Goal: Transaction & Acquisition: Download file/media

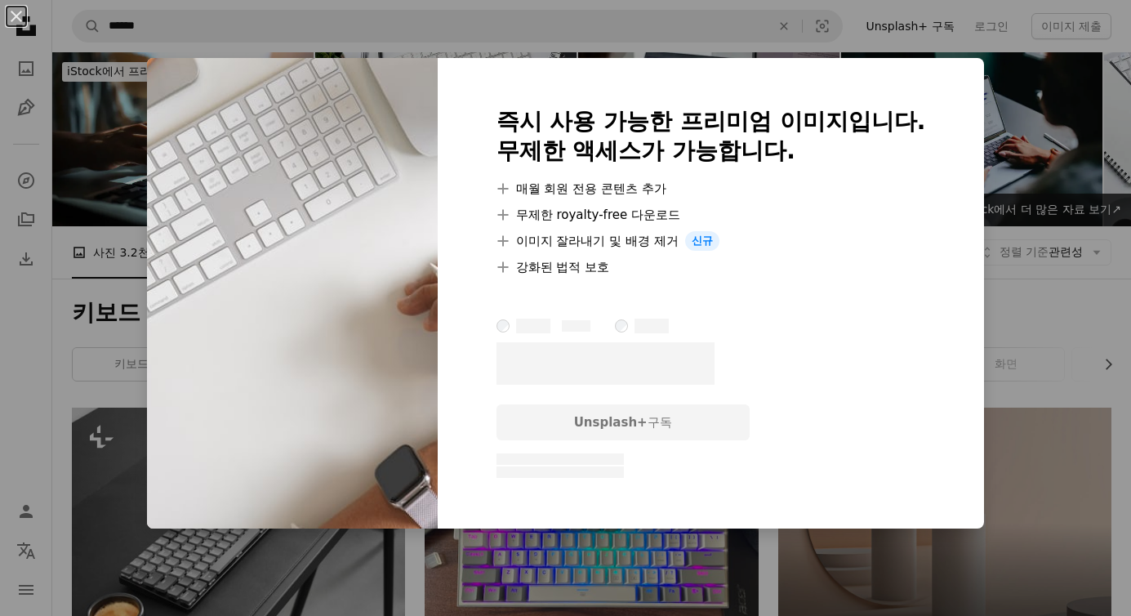
scroll to position [520, 0]
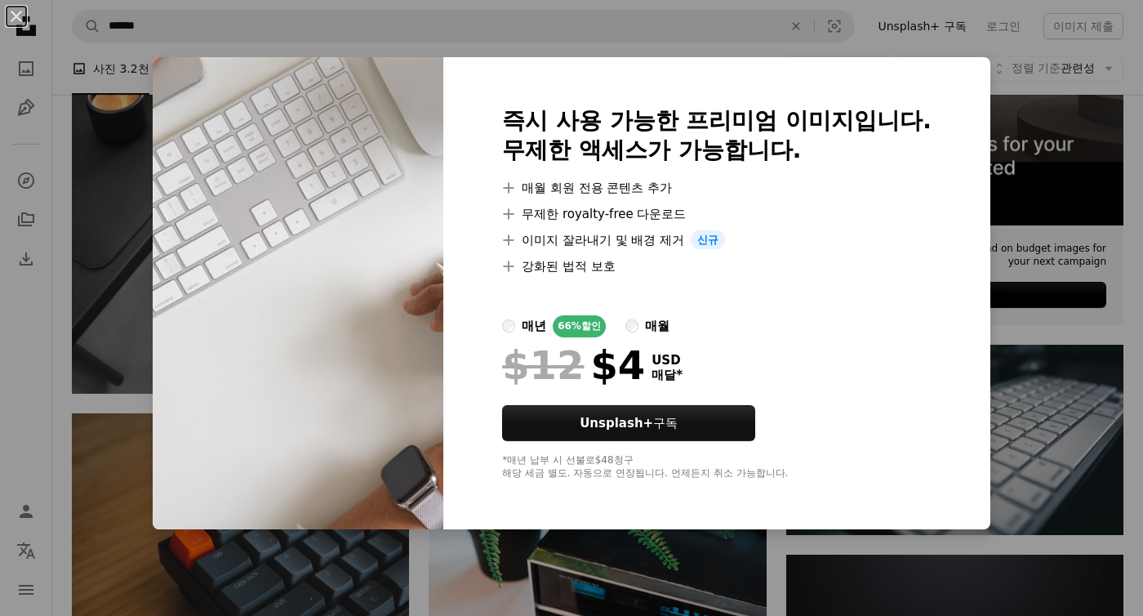
click at [109, 176] on div "An X shape 즉시 사용 가능한 프리미엄 이미지입니다. 무제한 액세스가 가능합니다. A plus sign 매월 회원 전용 콘텐츠 추가 A…" at bounding box center [571, 308] width 1143 height 616
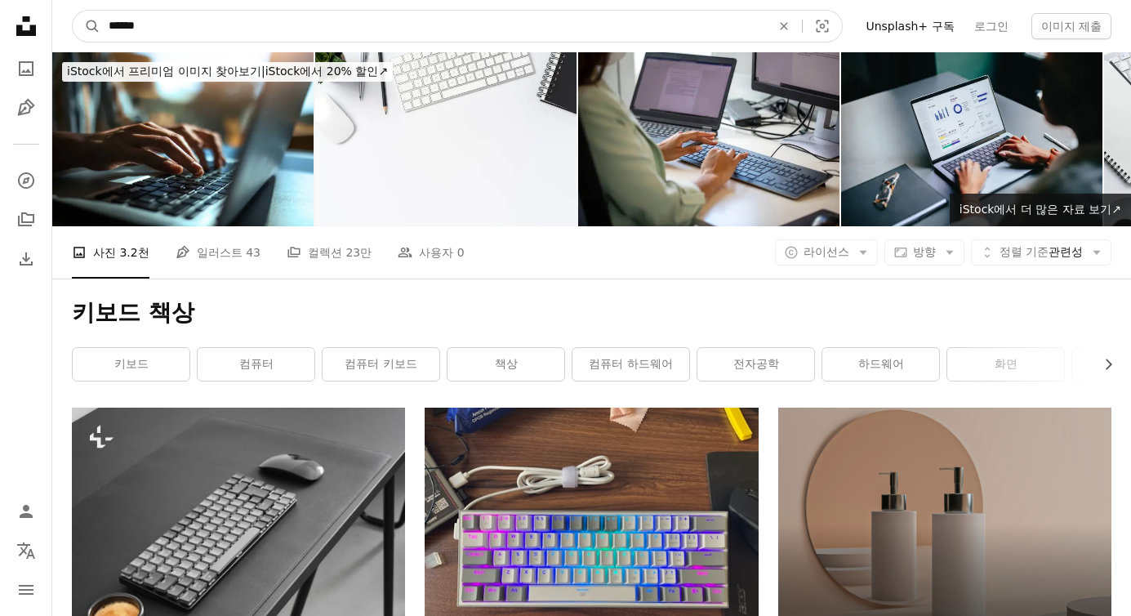
click at [195, 21] on input "******" at bounding box center [432, 26] width 665 height 31
type input "***"
click at [73, 11] on button "A magnifying glass" at bounding box center [87, 26] width 28 height 31
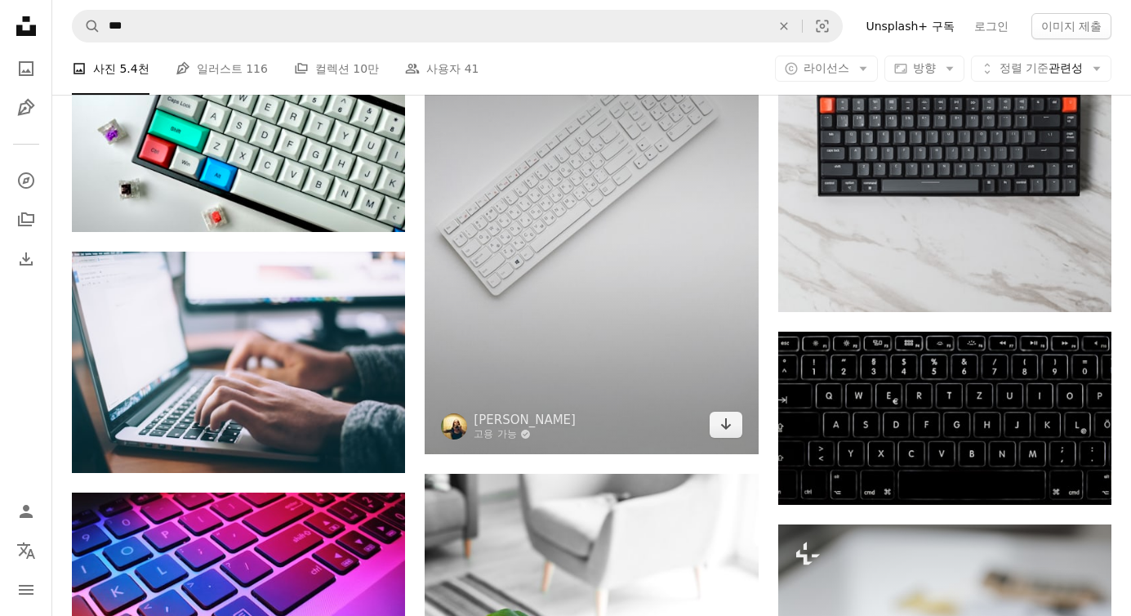
scroll to position [856, 0]
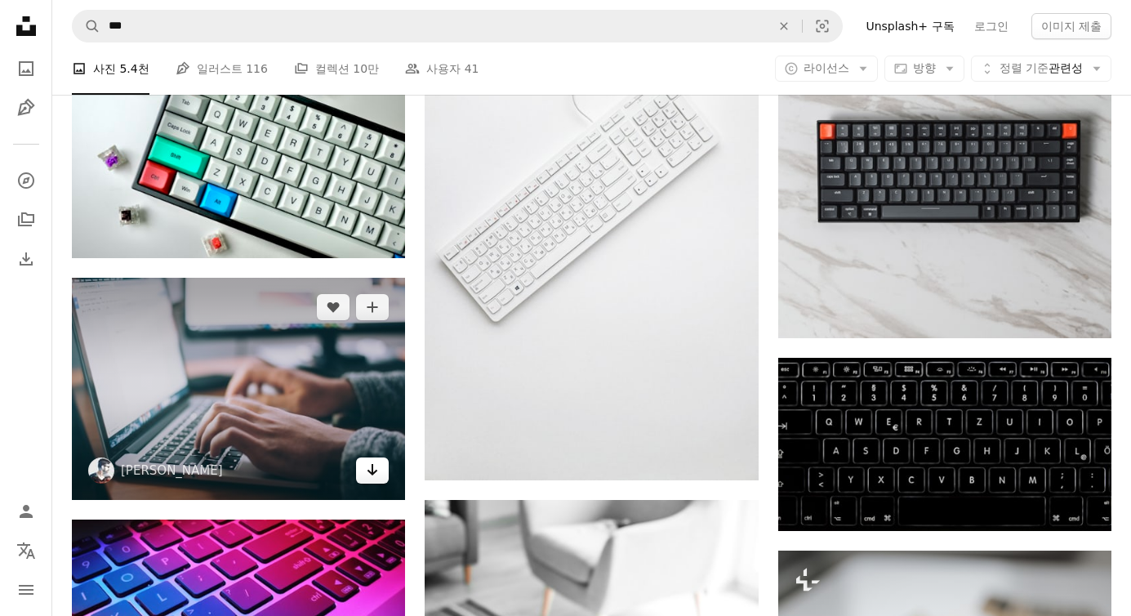
click at [371, 471] on icon "다운로드" at bounding box center [372, 469] width 11 height 11
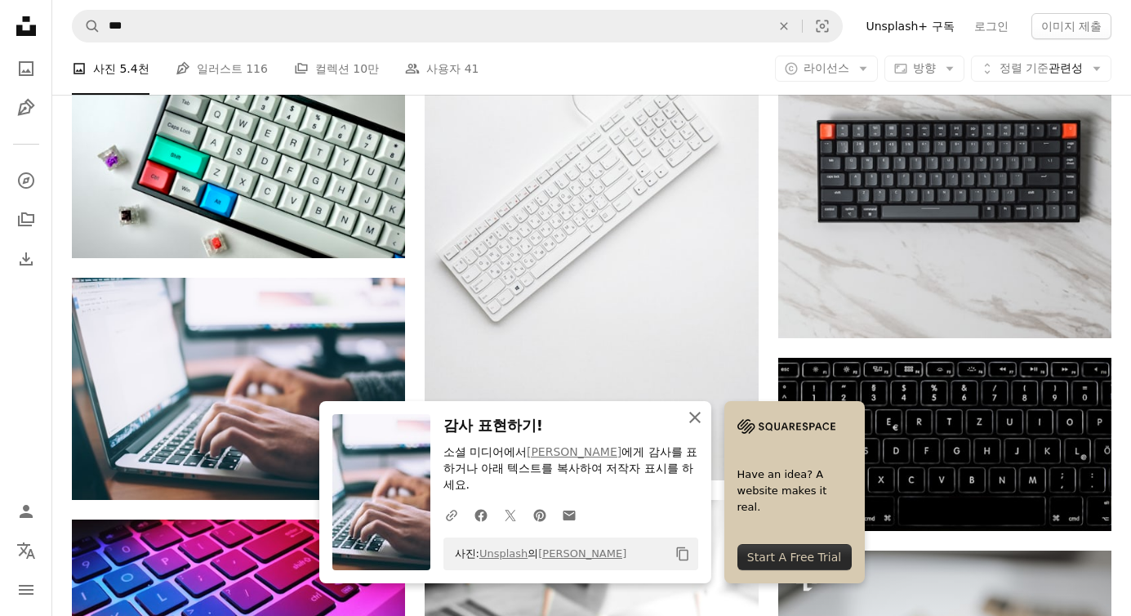
click at [692, 424] on icon "An X shape" at bounding box center [695, 417] width 20 height 20
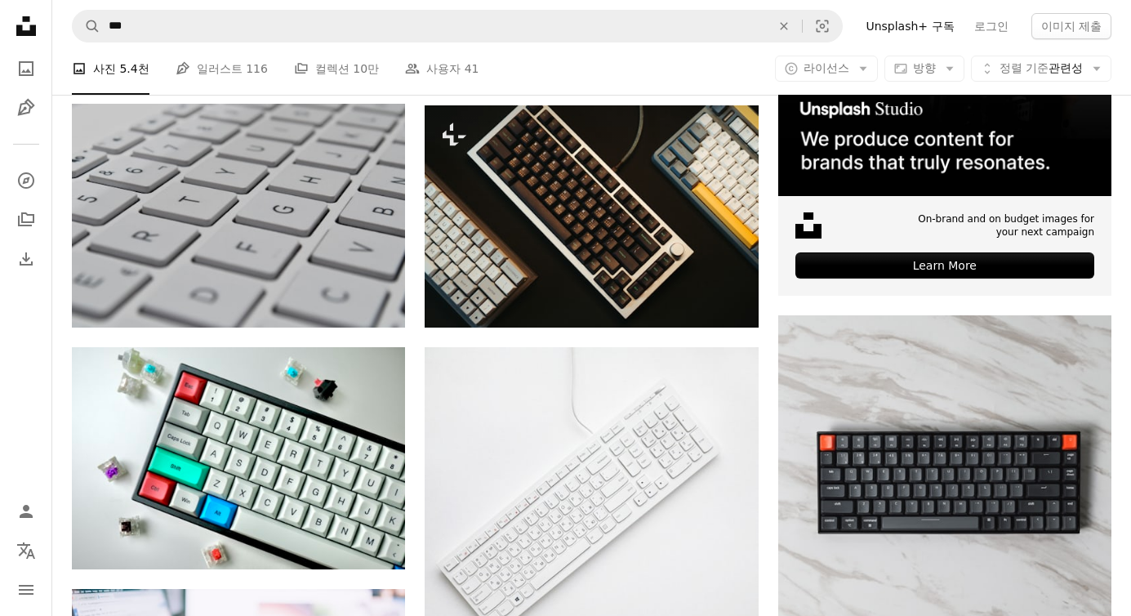
scroll to position [253, 0]
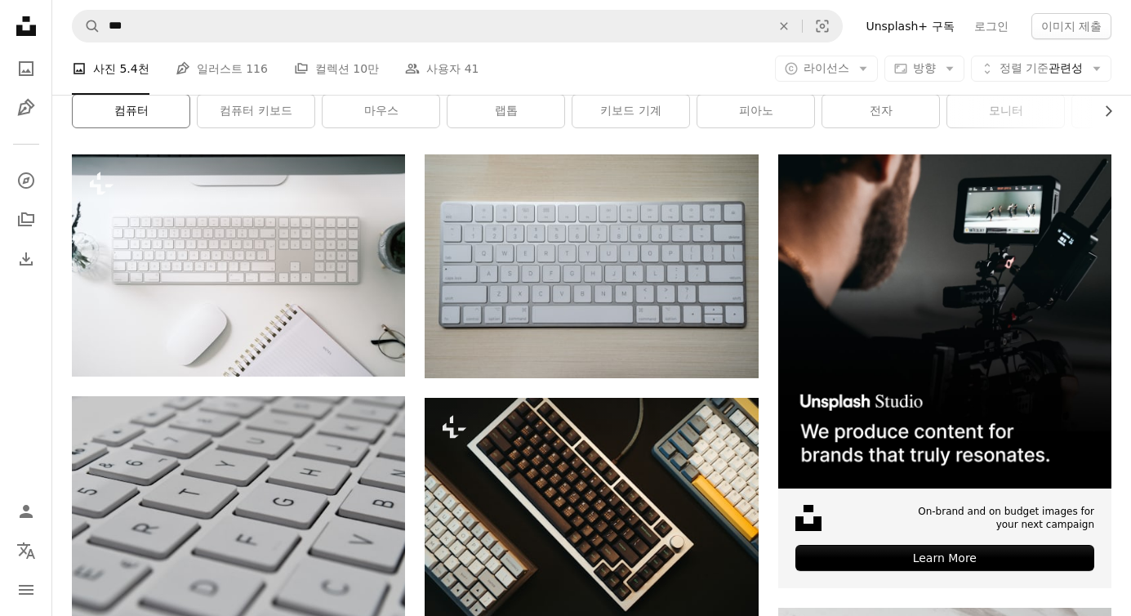
click at [118, 121] on link "컴퓨터" at bounding box center [131, 111] width 117 height 33
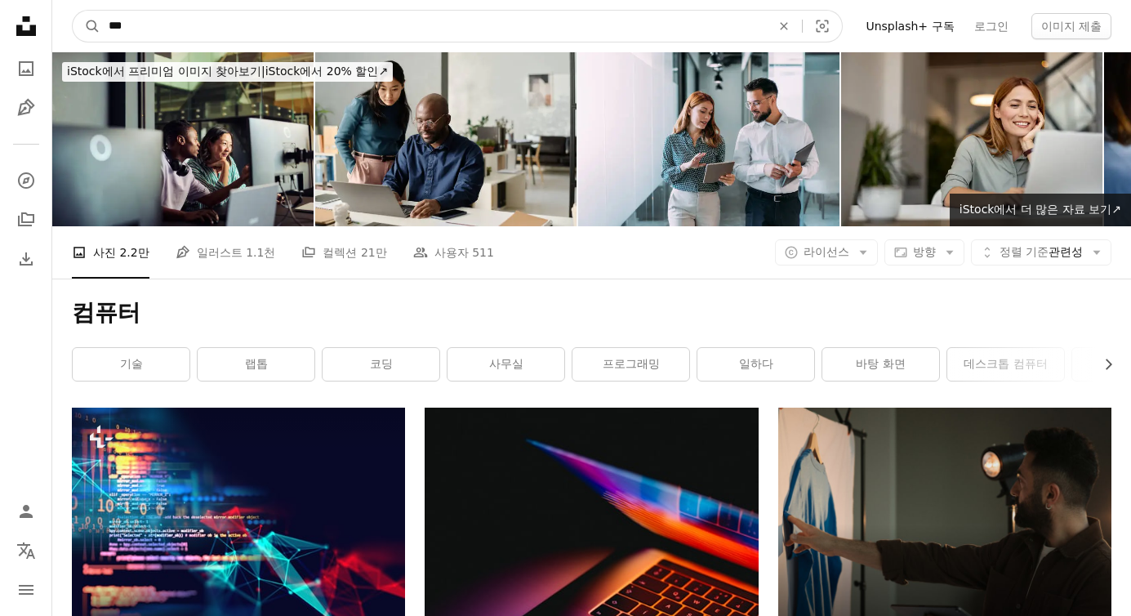
click at [656, 37] on input "***" at bounding box center [432, 26] width 665 height 31
click at [73, 11] on button "A magnifying glass" at bounding box center [87, 26] width 28 height 31
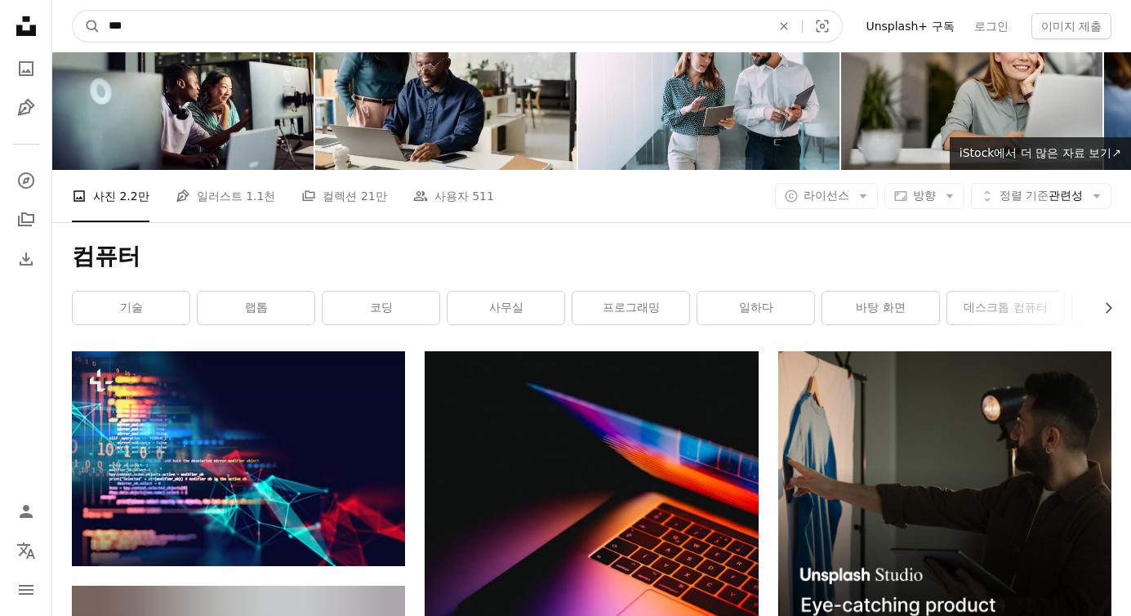
scroll to position [87, 0]
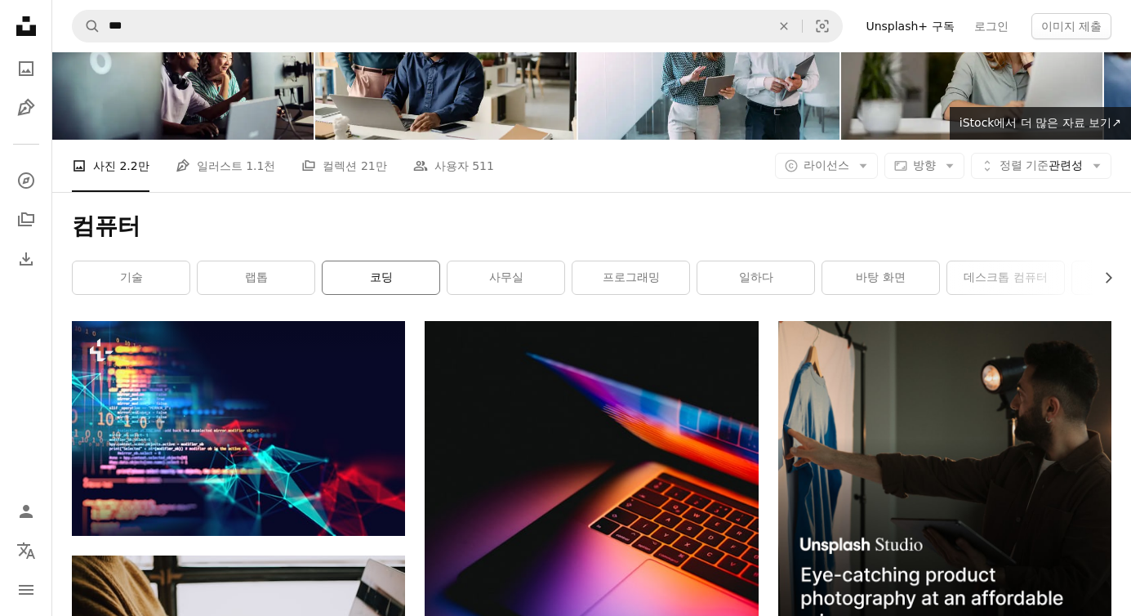
click at [376, 271] on link "코딩" at bounding box center [380, 277] width 117 height 33
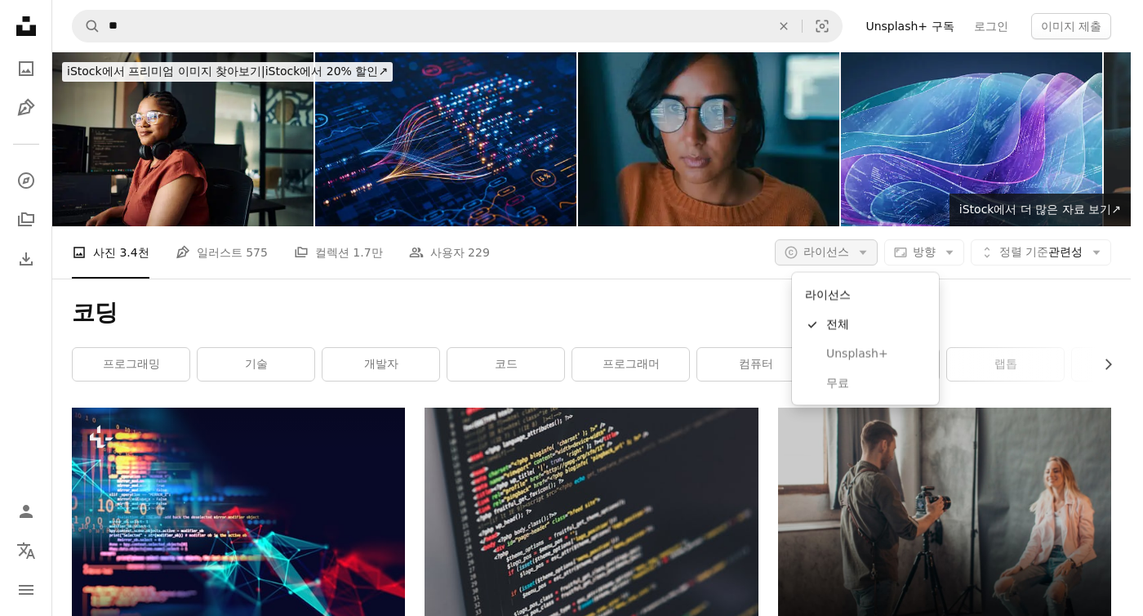
click at [849, 258] on span "라이선스" at bounding box center [826, 251] width 46 height 13
click at [838, 389] on span "무료" at bounding box center [876, 383] width 100 height 16
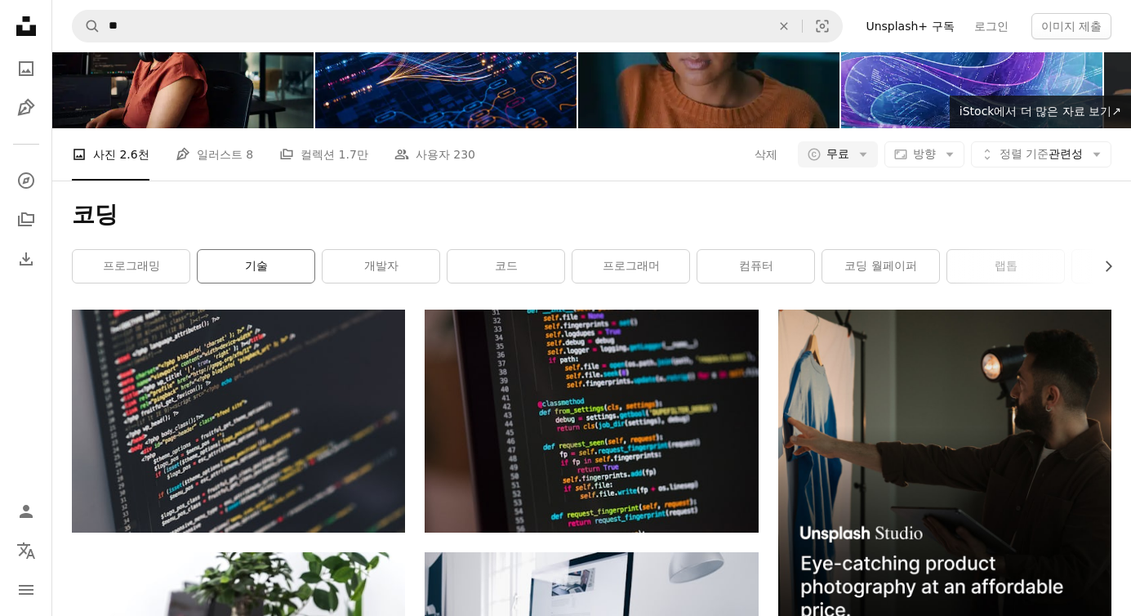
scroll to position [99, 0]
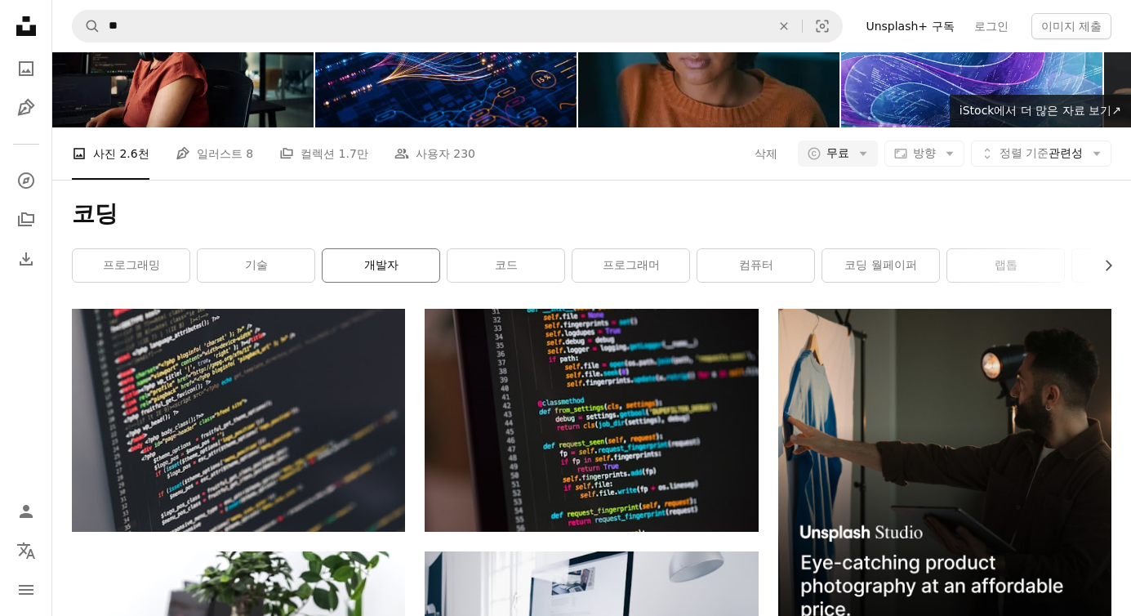
click at [408, 278] on link "개발자" at bounding box center [380, 265] width 117 height 33
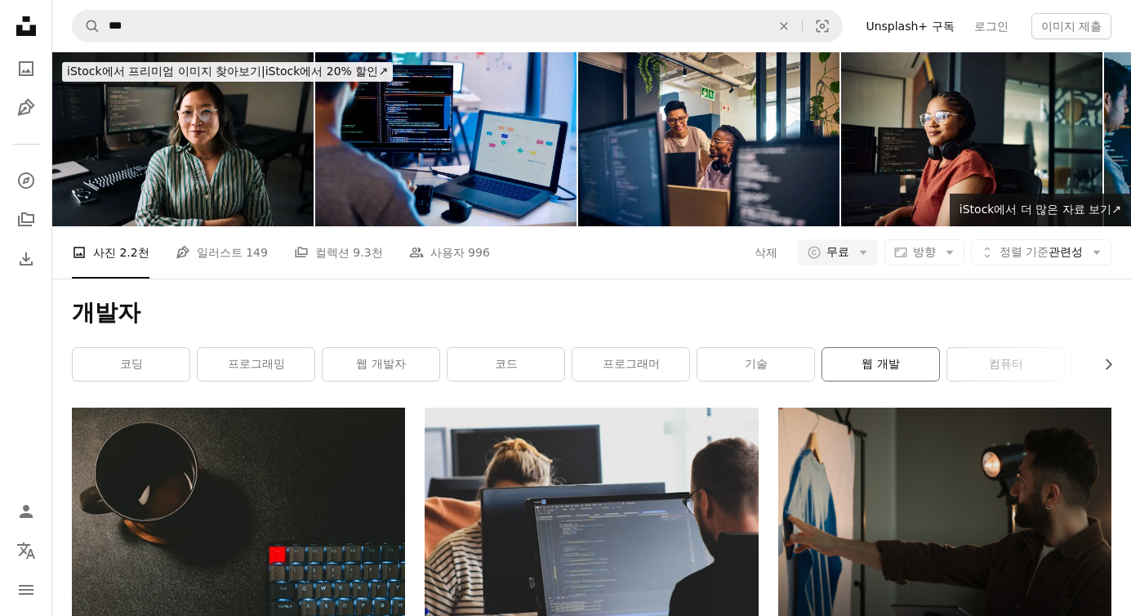
click at [889, 367] on link "웹 개발" at bounding box center [880, 364] width 117 height 33
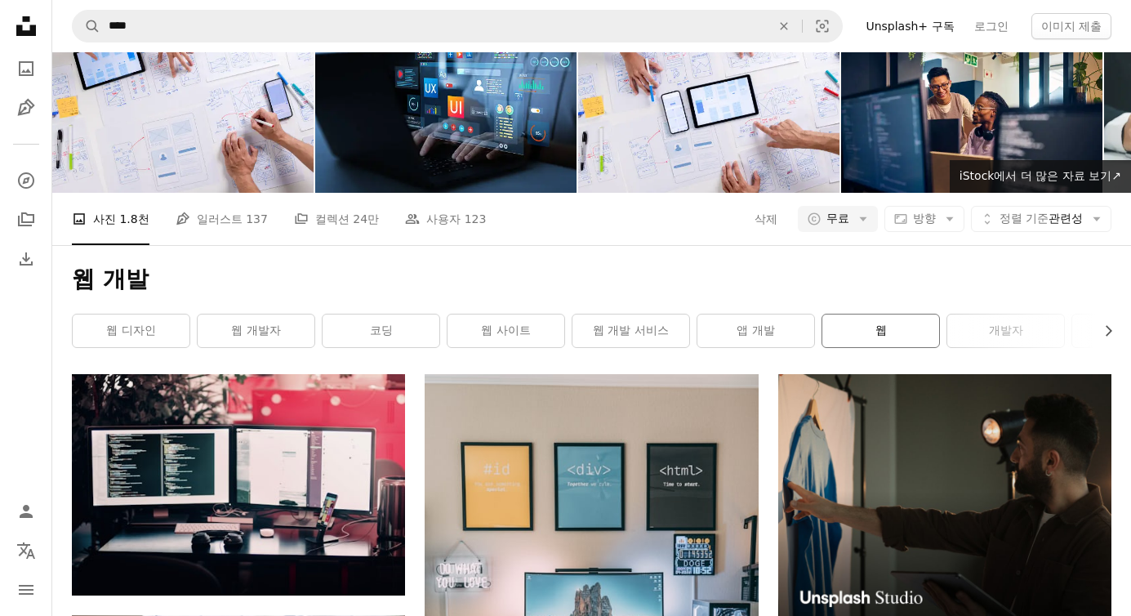
scroll to position [259, 0]
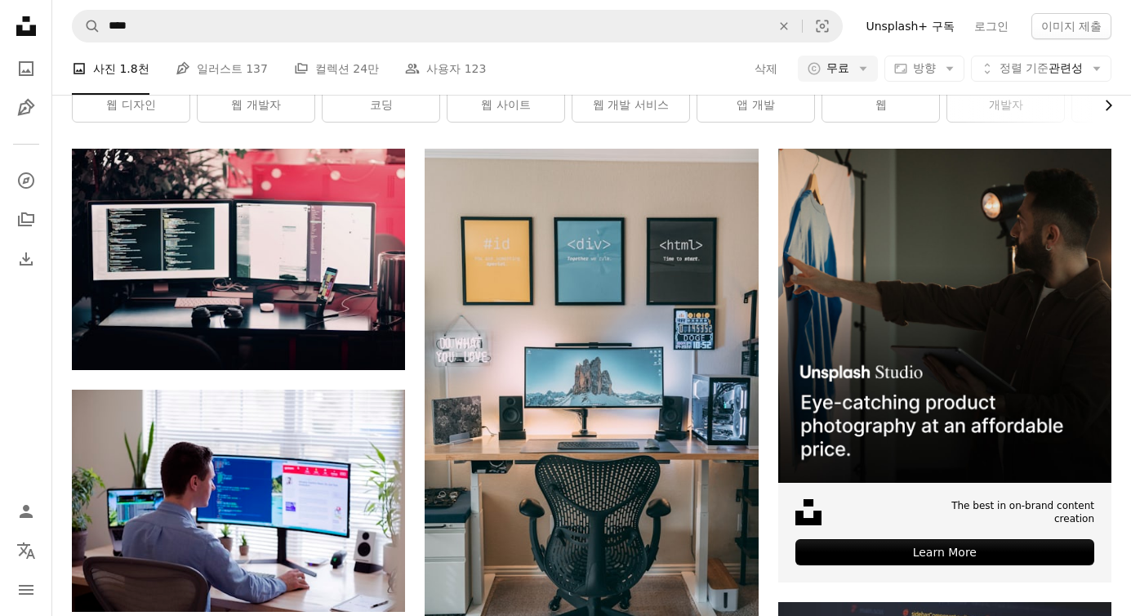
click at [1110, 106] on icon "button" at bounding box center [1108, 105] width 7 height 11
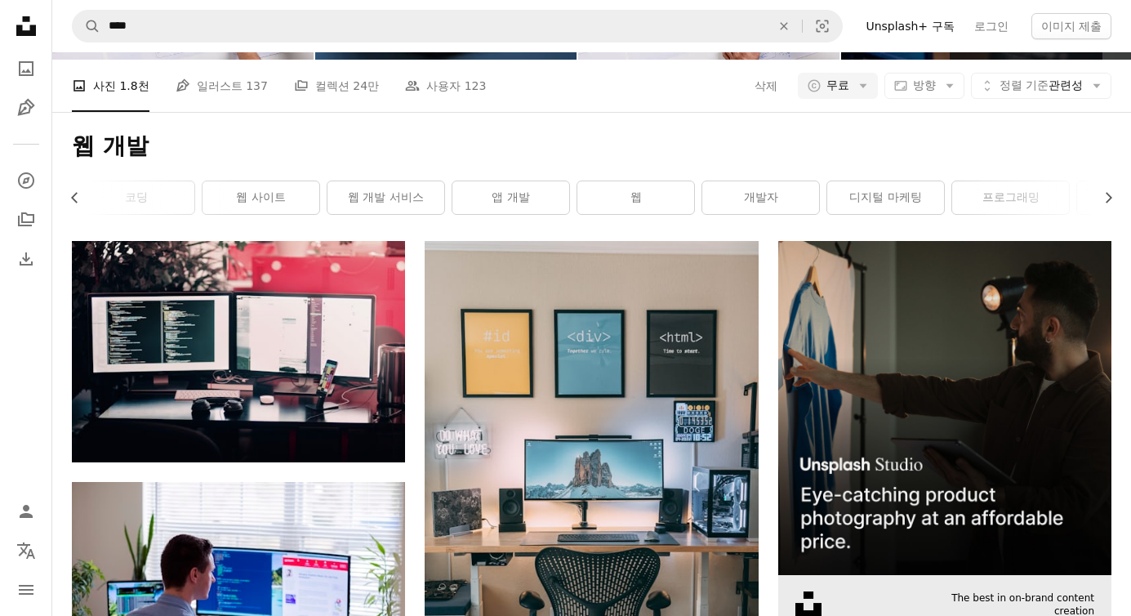
scroll to position [160, 0]
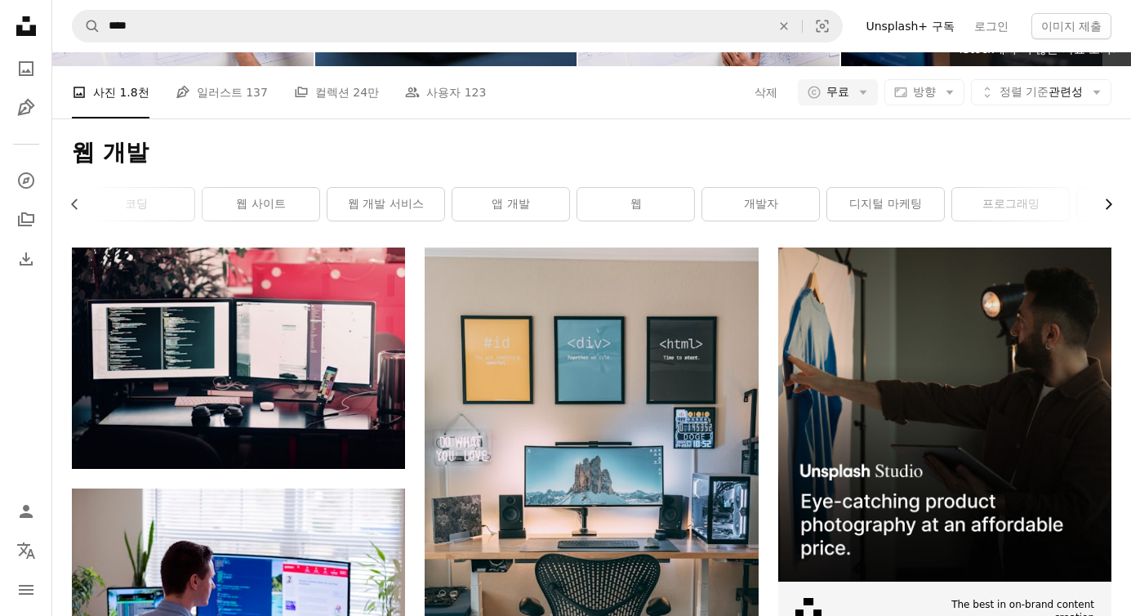
click at [1109, 201] on icon "button" at bounding box center [1108, 204] width 7 height 11
click at [1073, 207] on link "그래픽 디자인" at bounding box center [1052, 204] width 117 height 33
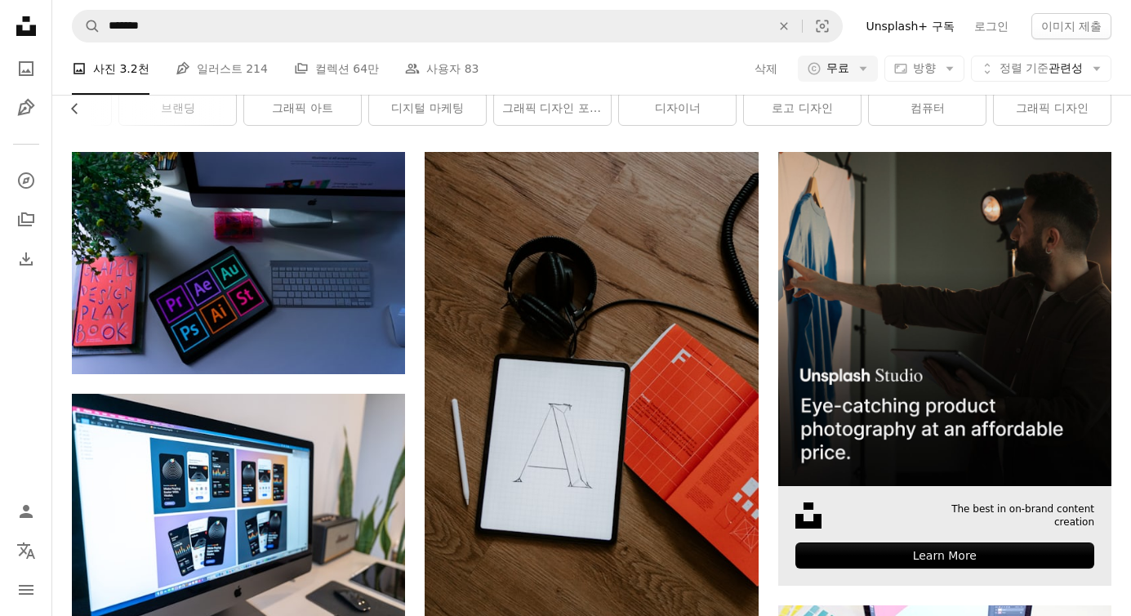
scroll to position [318, 0]
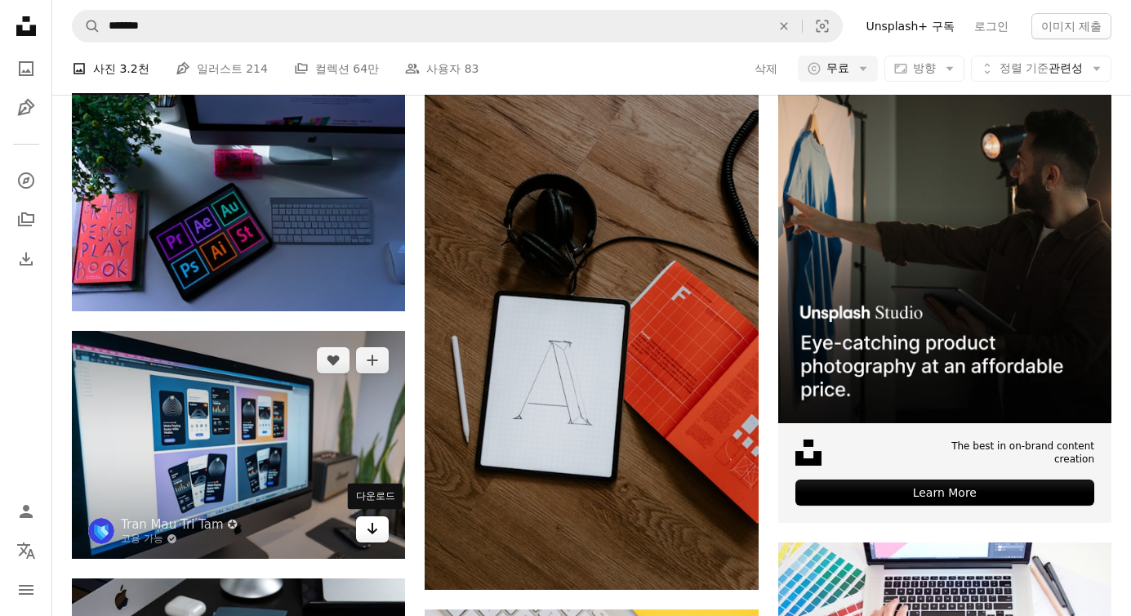
click at [385, 536] on link "Arrow pointing down" at bounding box center [372, 529] width 33 height 26
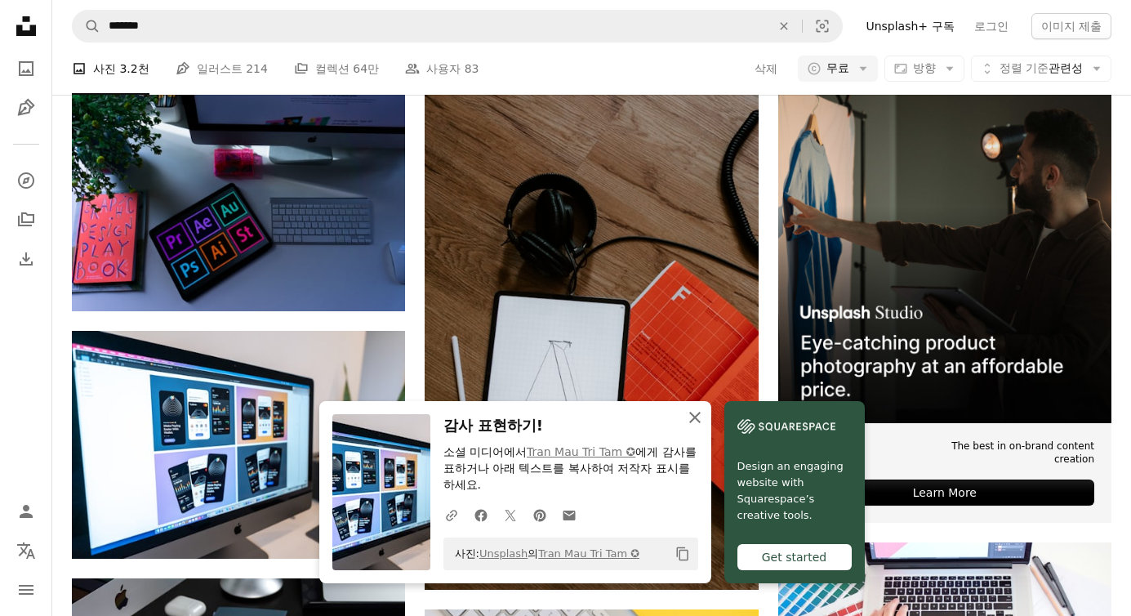
click at [701, 427] on icon "An X shape" at bounding box center [695, 417] width 20 height 20
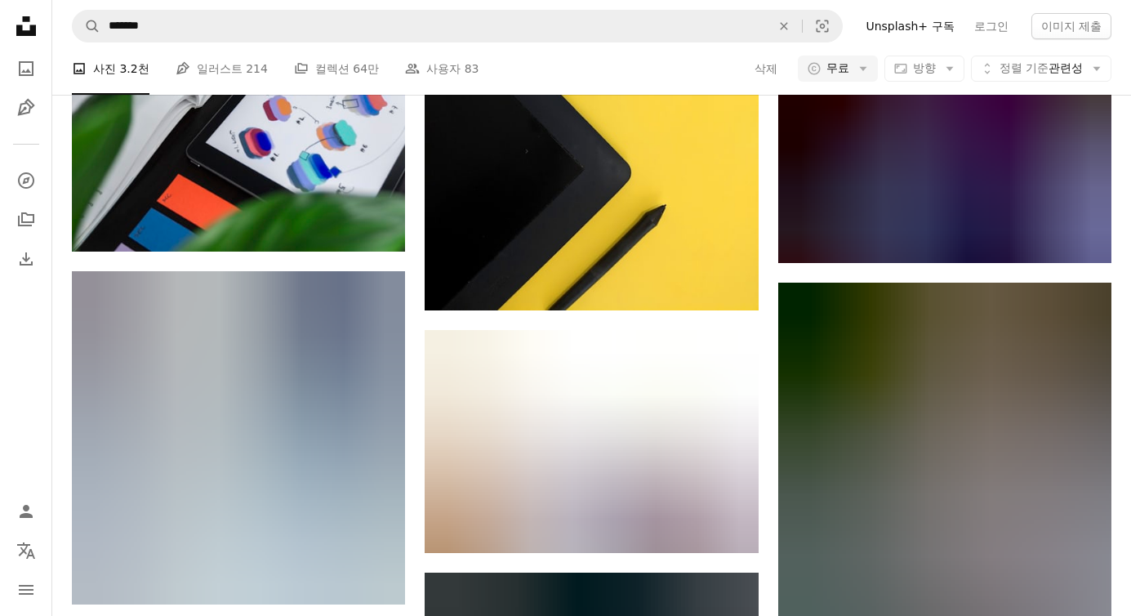
scroll to position [807, 0]
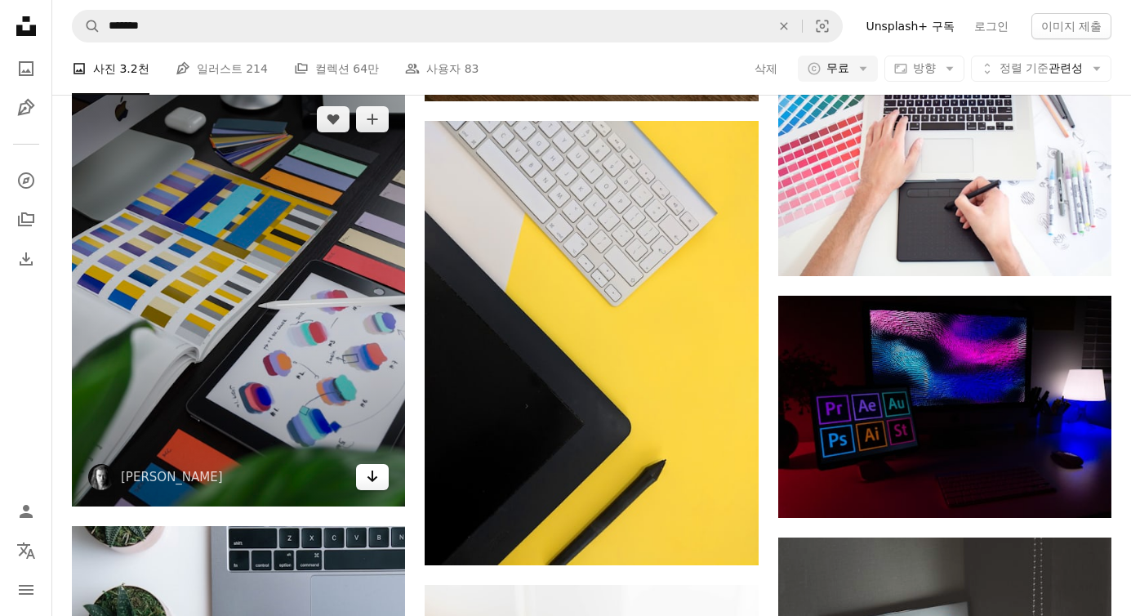
click at [367, 484] on icon "Arrow pointing down" at bounding box center [372, 476] width 13 height 20
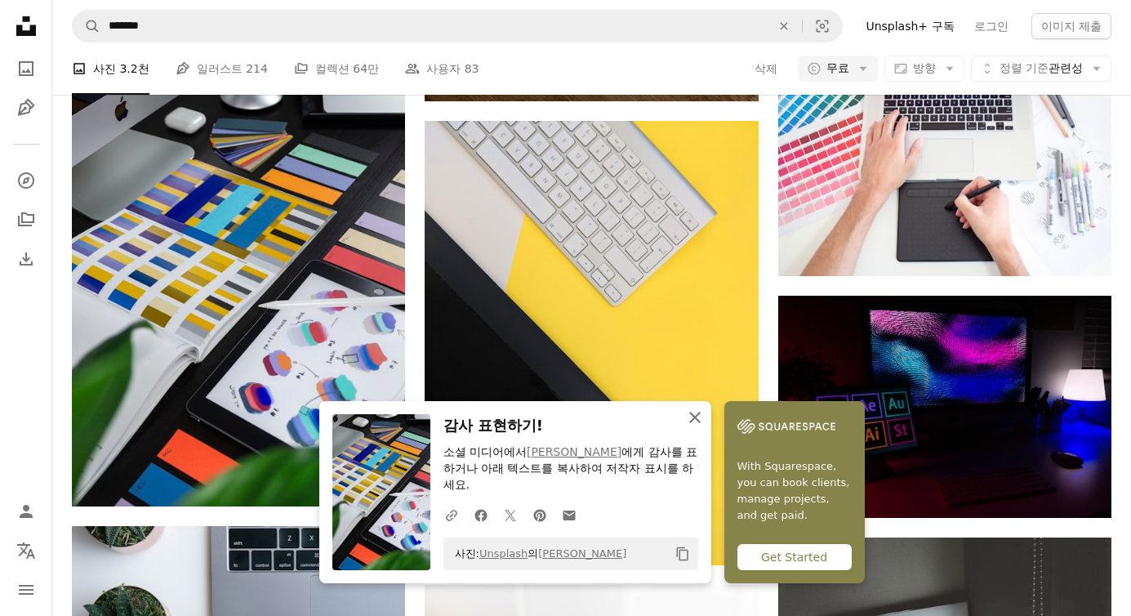
click at [696, 427] on icon "An X shape" at bounding box center [695, 417] width 20 height 20
